Goal: Information Seeking & Learning: Learn about a topic

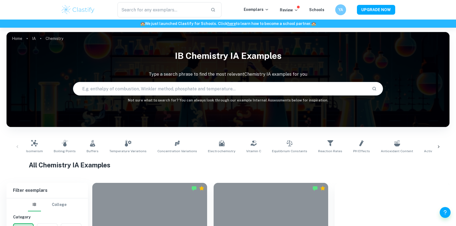
scroll to position [450, 0]
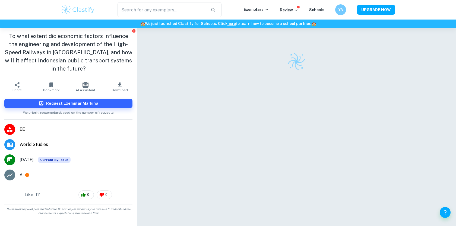
scroll to position [28, 0]
